Goal: Information Seeking & Learning: Learn about a topic

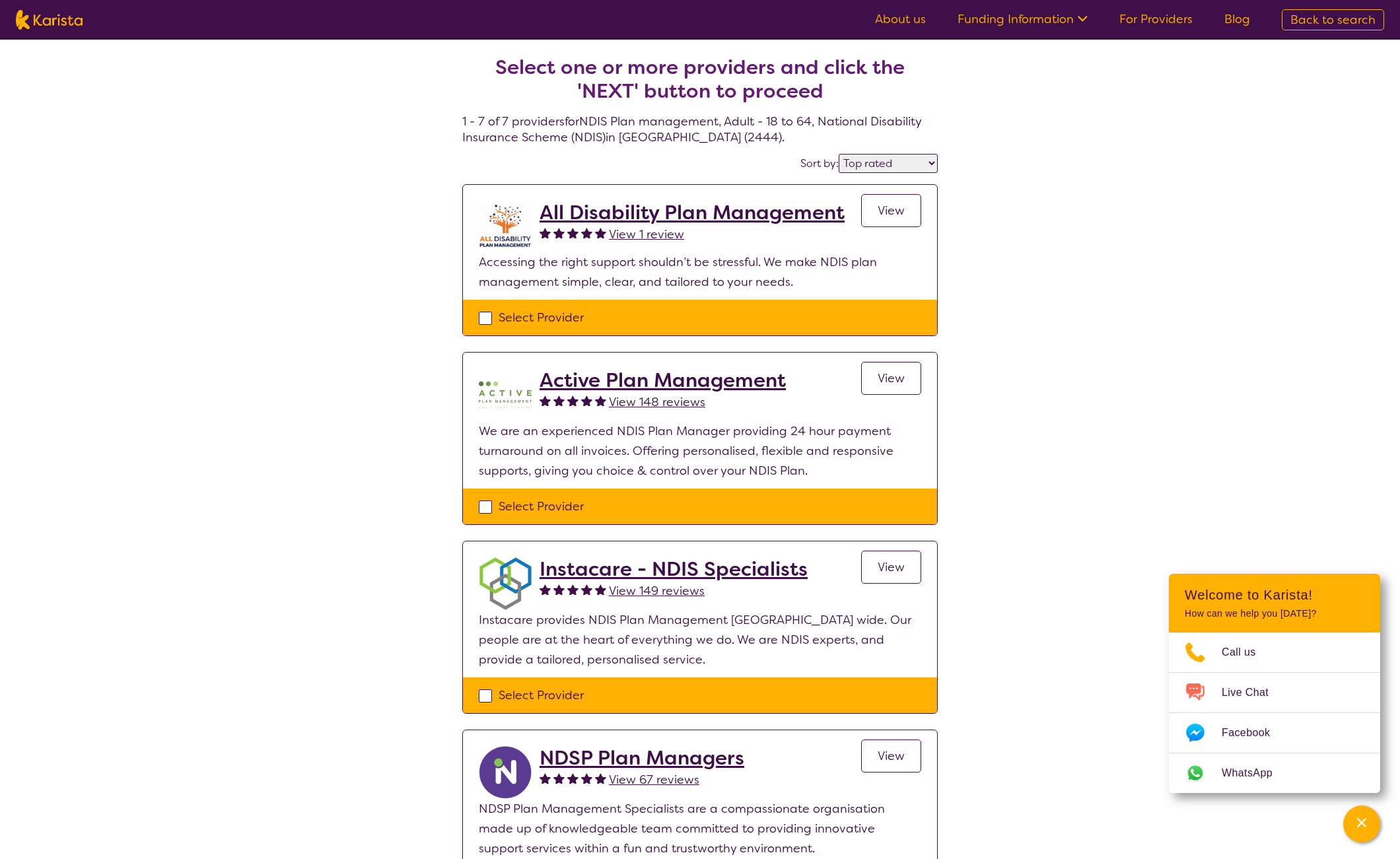
select select "by_score"
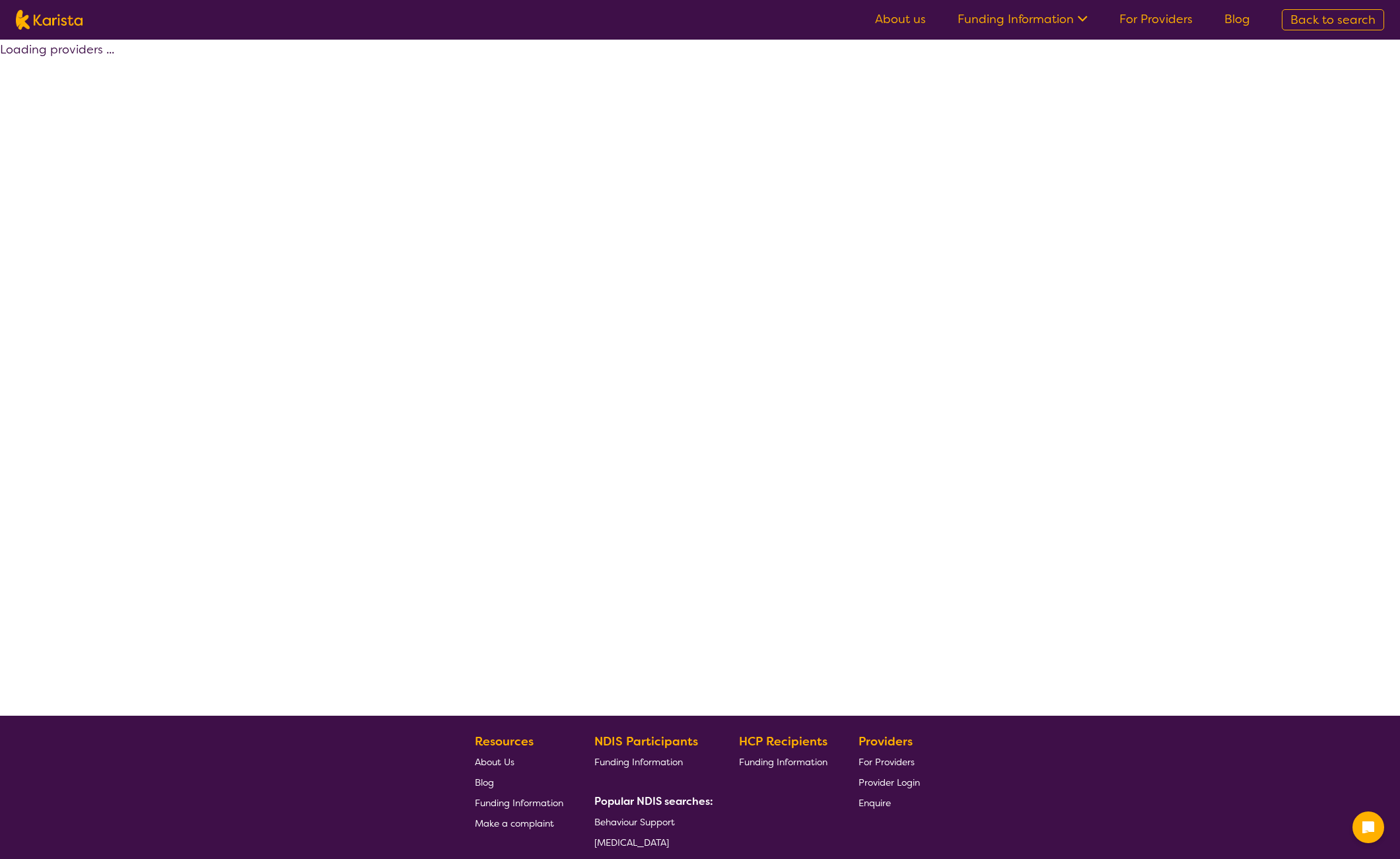
select select "by_score"
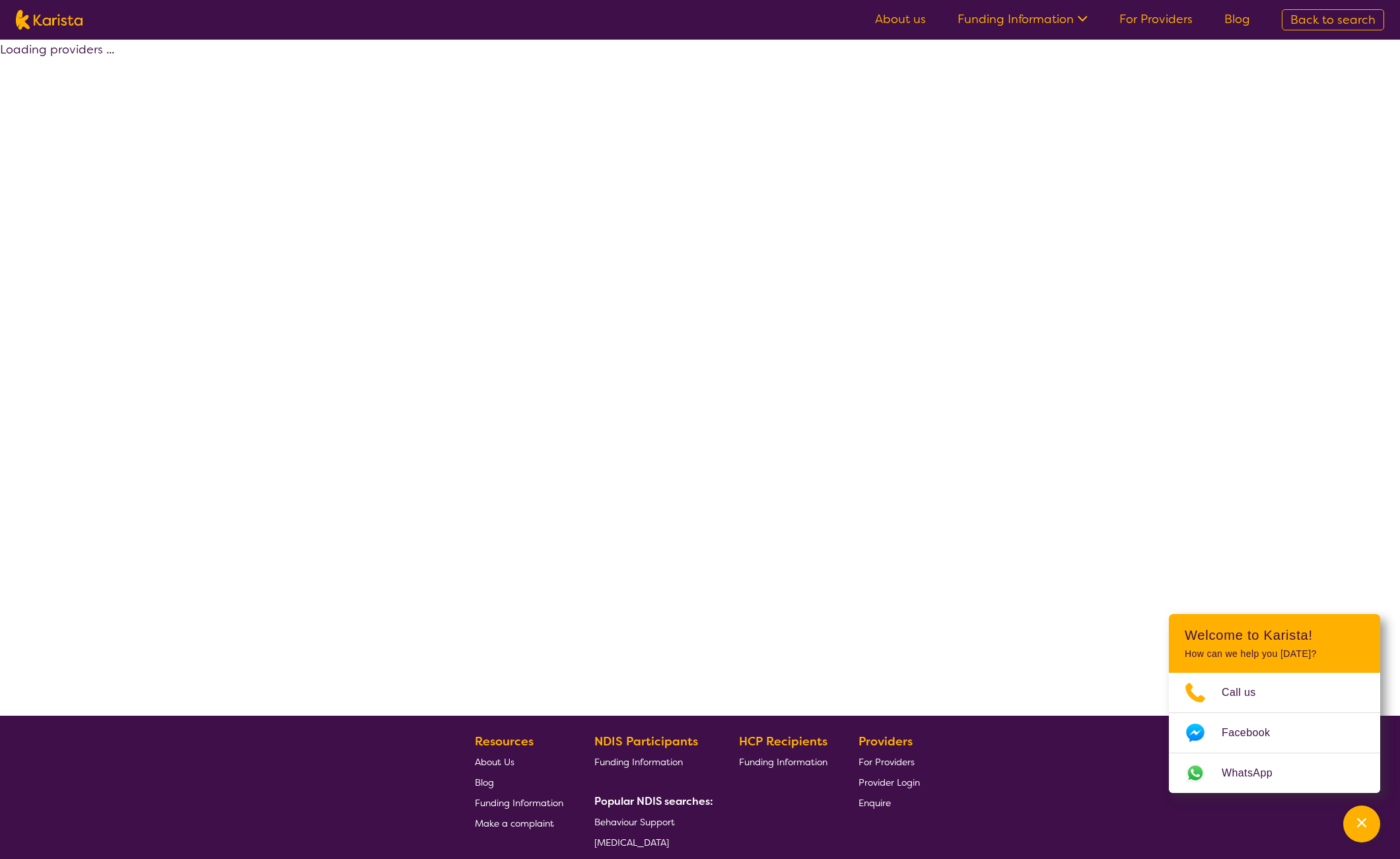
select select "by_score"
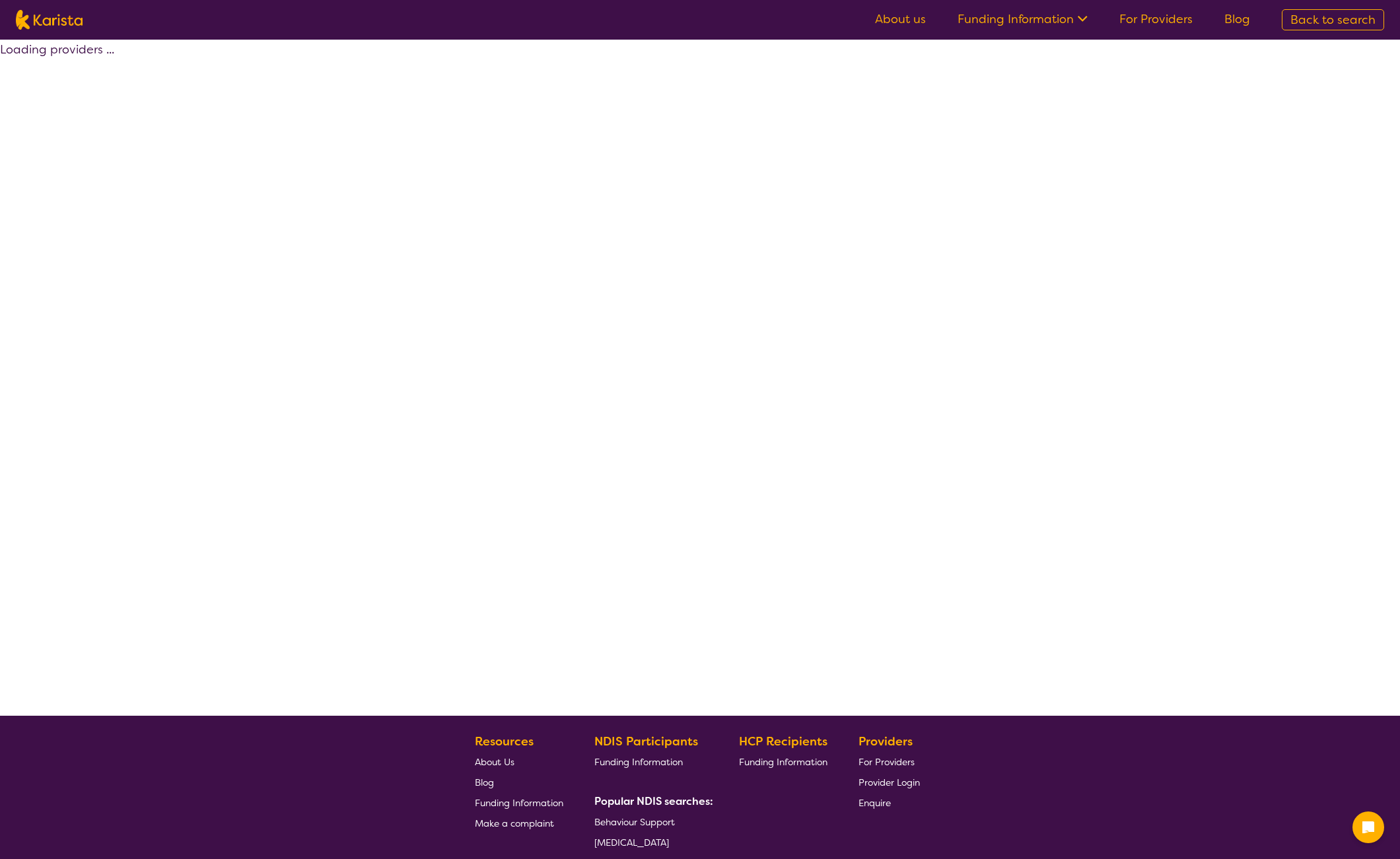
select select "by_score"
